Goal: Information Seeking & Learning: Learn about a topic

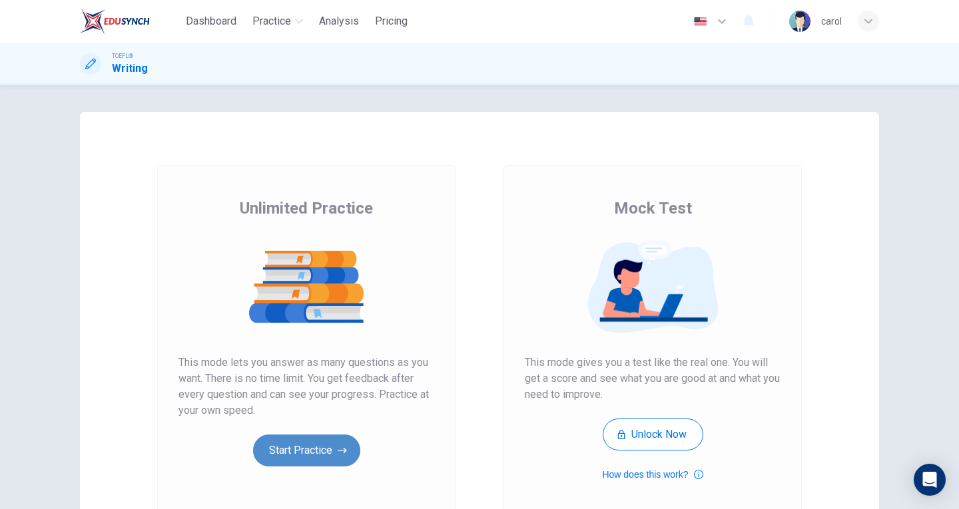
click at [319, 449] on button "Start Practice" at bounding box center [306, 451] width 107 height 32
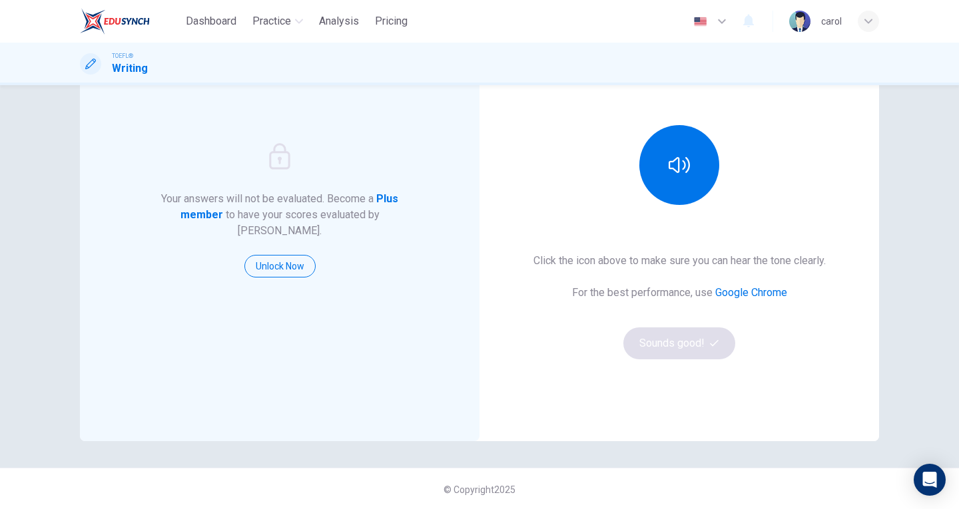
scroll to position [134, 0]
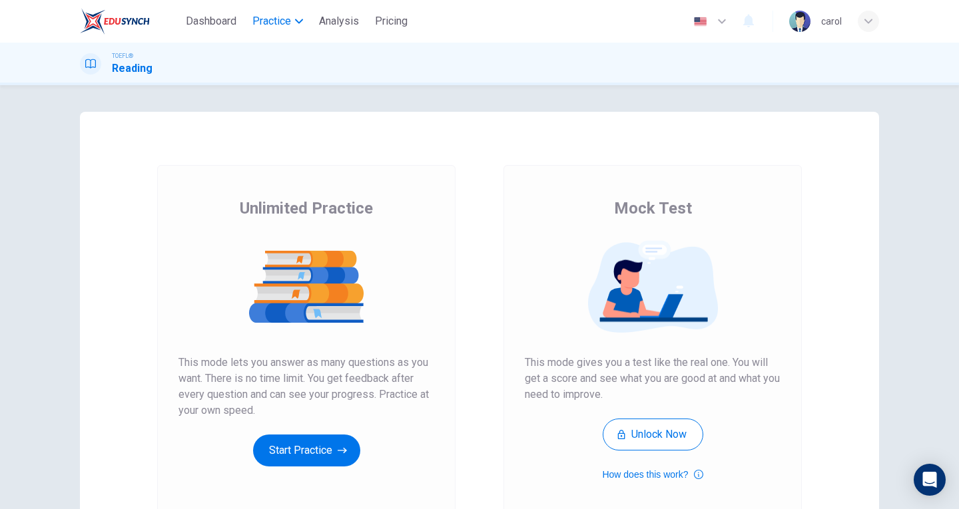
click at [281, 23] on span "Practice" at bounding box center [271, 21] width 39 height 16
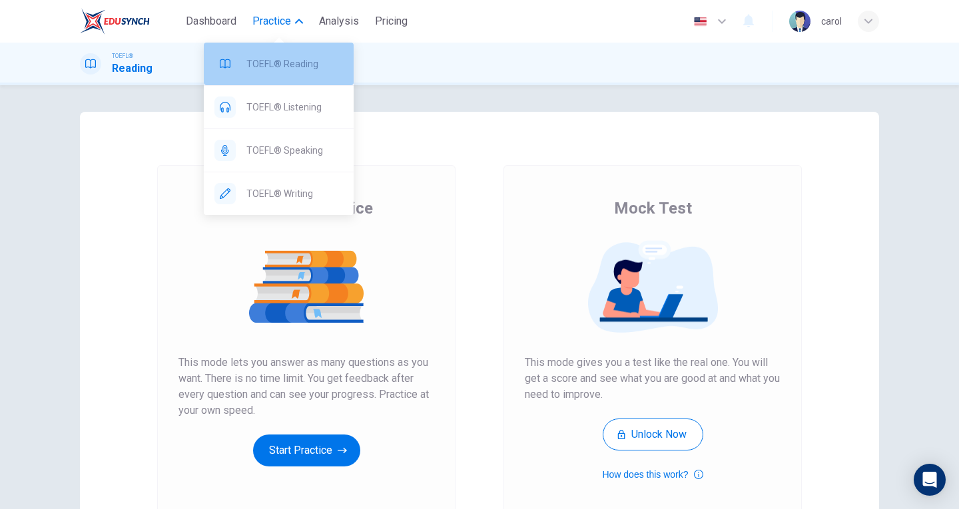
click at [277, 55] on div "TOEFL® Reading" at bounding box center [279, 64] width 150 height 43
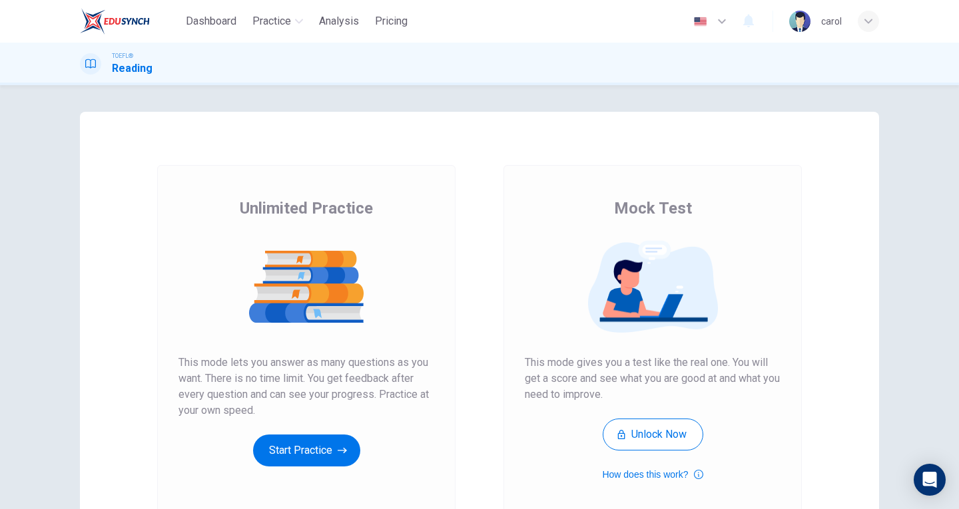
scroll to position [67, 0]
